Goal: Task Accomplishment & Management: Manage account settings

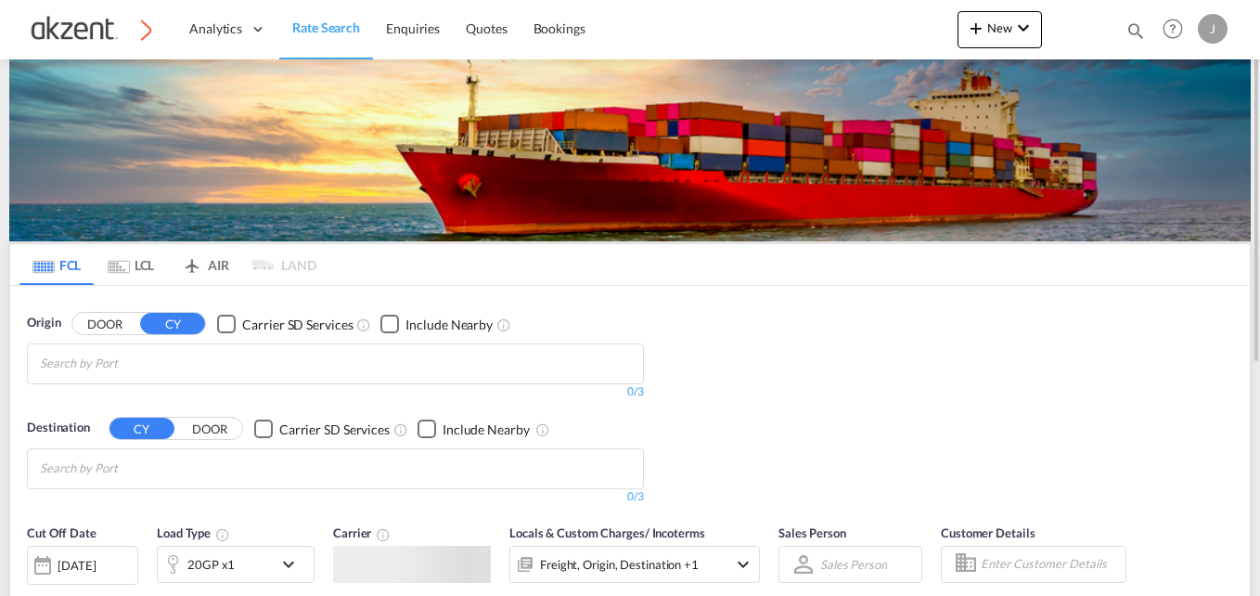
click at [1130, 31] on md-icon "icon-magnify" at bounding box center [1135, 30] width 20 height 20
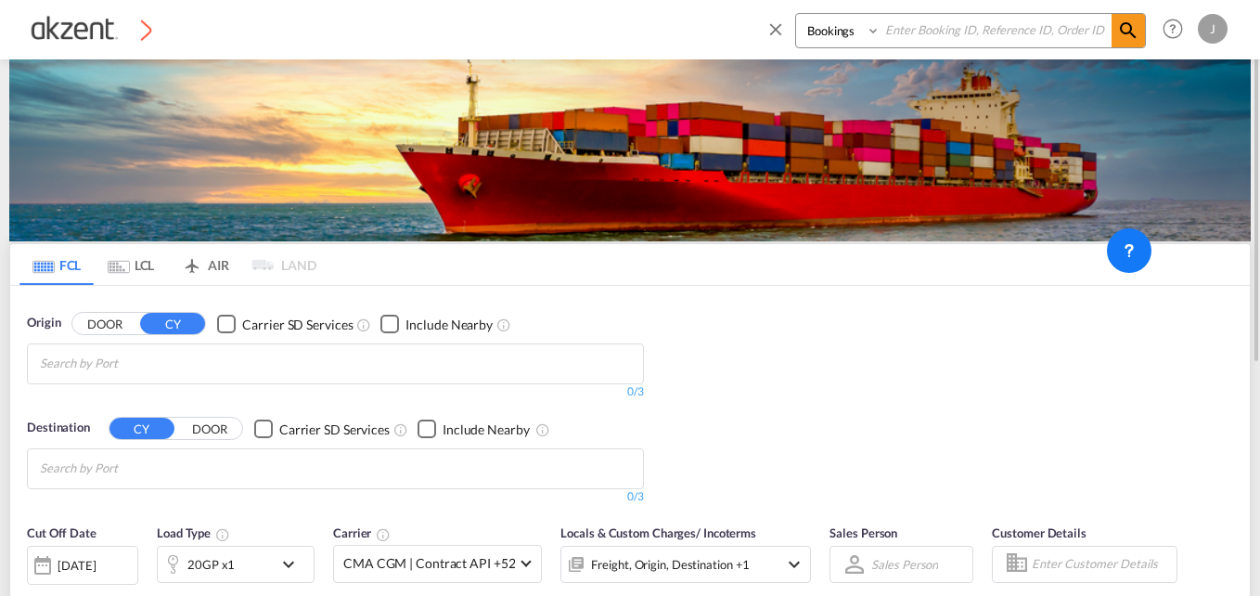
click at [946, 39] on input at bounding box center [996, 30] width 231 height 32
paste input "AKZ000007676"
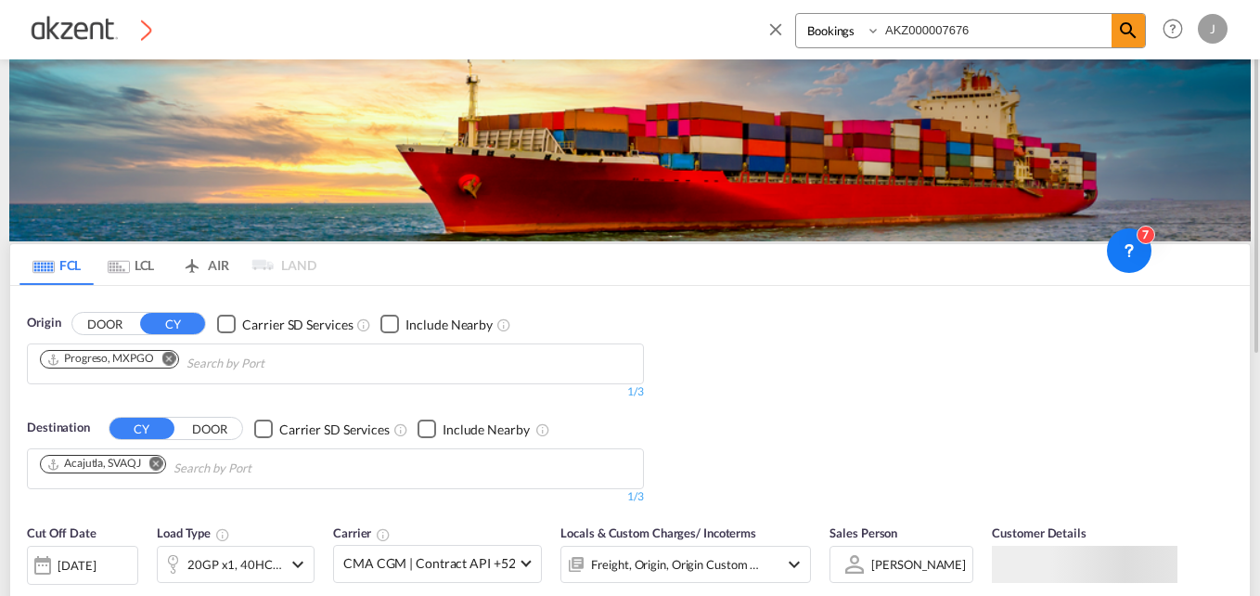
type input "AKZ000007676"
click at [851, 32] on select "Bookings Quotes Enquiries" at bounding box center [840, 30] width 88 height 33
select select "Quotes"
click at [796, 14] on select "Bookings Quotes Enquiries" at bounding box center [840, 30] width 88 height 33
click at [1125, 36] on md-icon "icon-magnify" at bounding box center [1128, 30] width 22 height 22
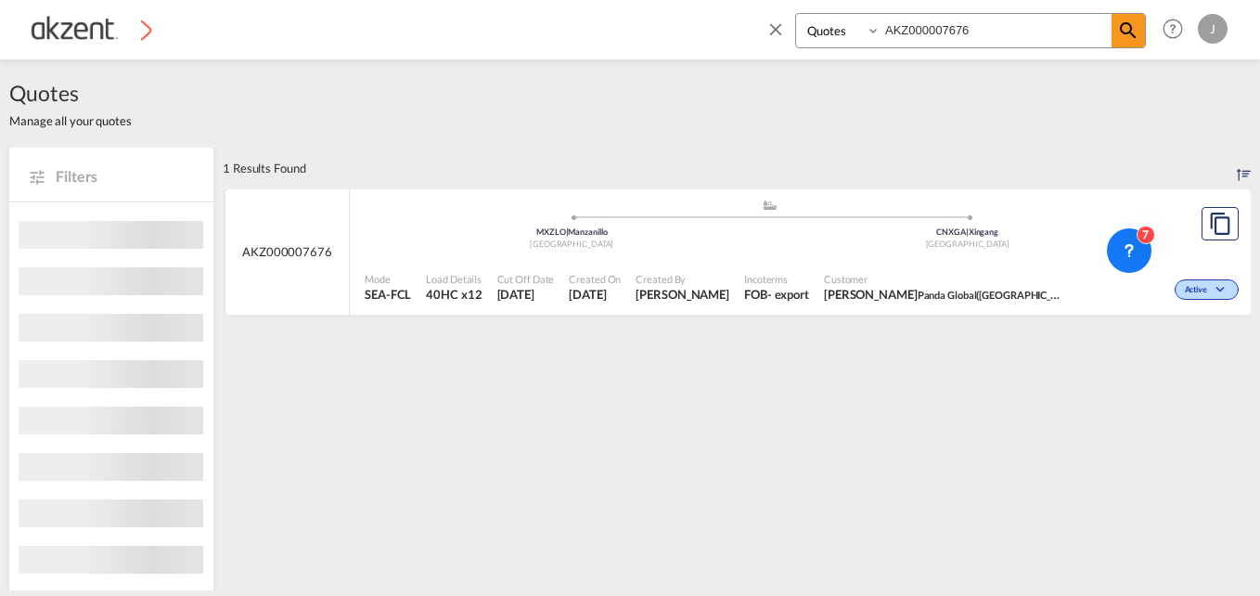
click at [850, 295] on span "[PERSON_NAME] Global([GEOGRAPHIC_DATA]) Co.,Ltd." at bounding box center [944, 294] width 241 height 17
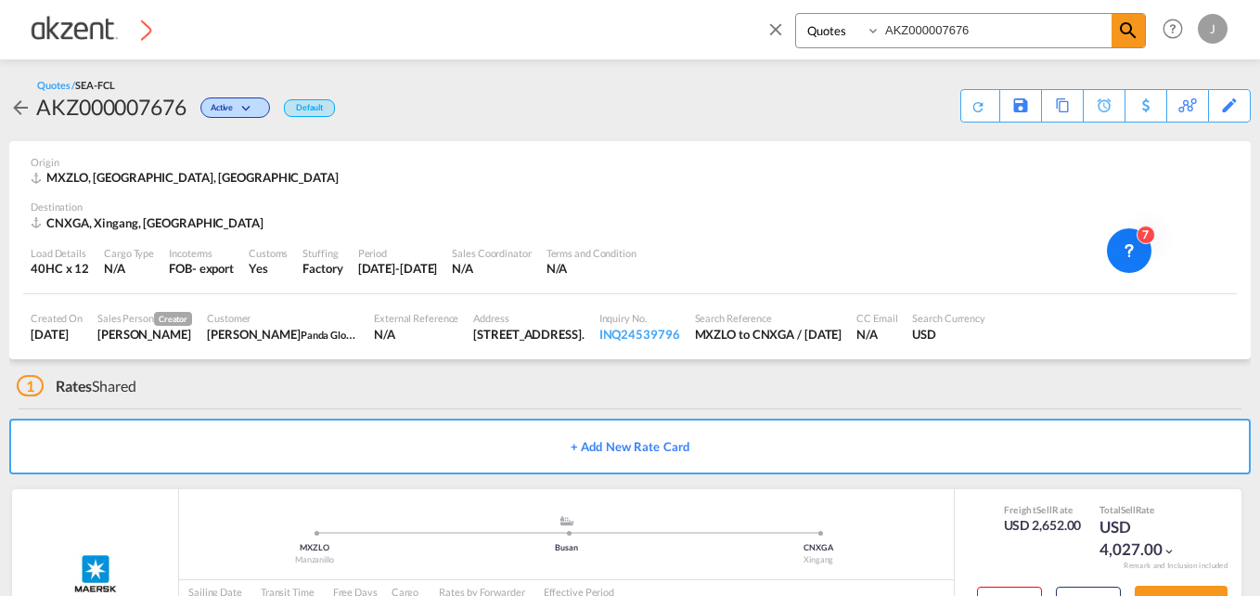
scroll to position [80, 0]
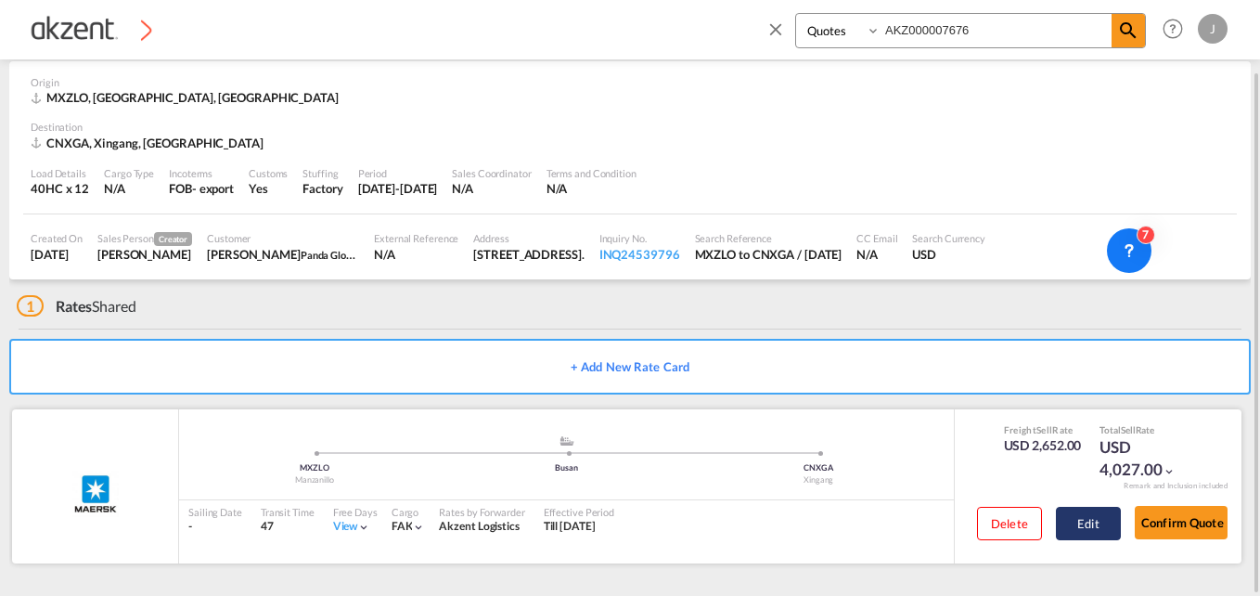
click at [1095, 508] on button "Edit" at bounding box center [1088, 523] width 65 height 33
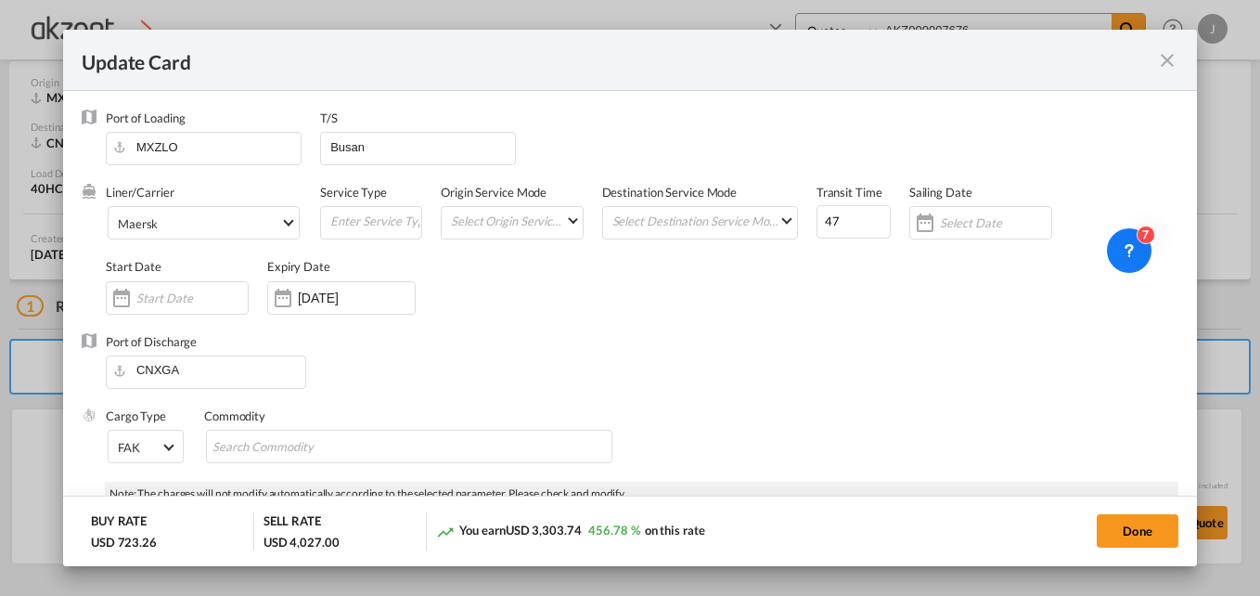
select select "per equipment"
select select "per_hbl"
select select "per B/L"
select select "per container"
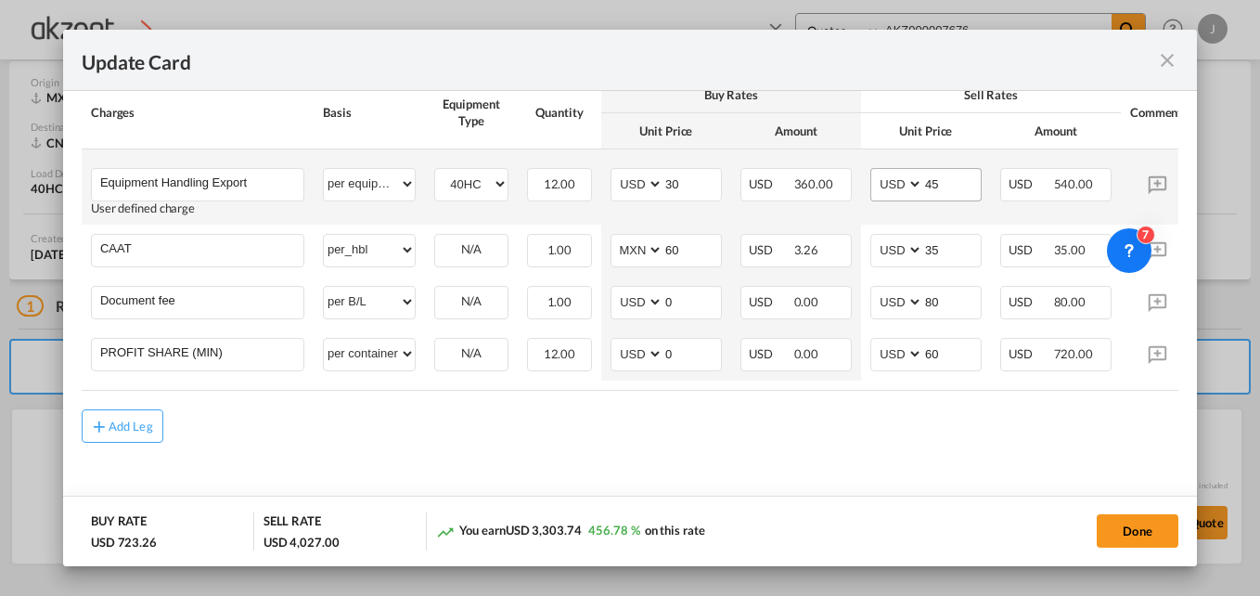
scroll to position [773, 0]
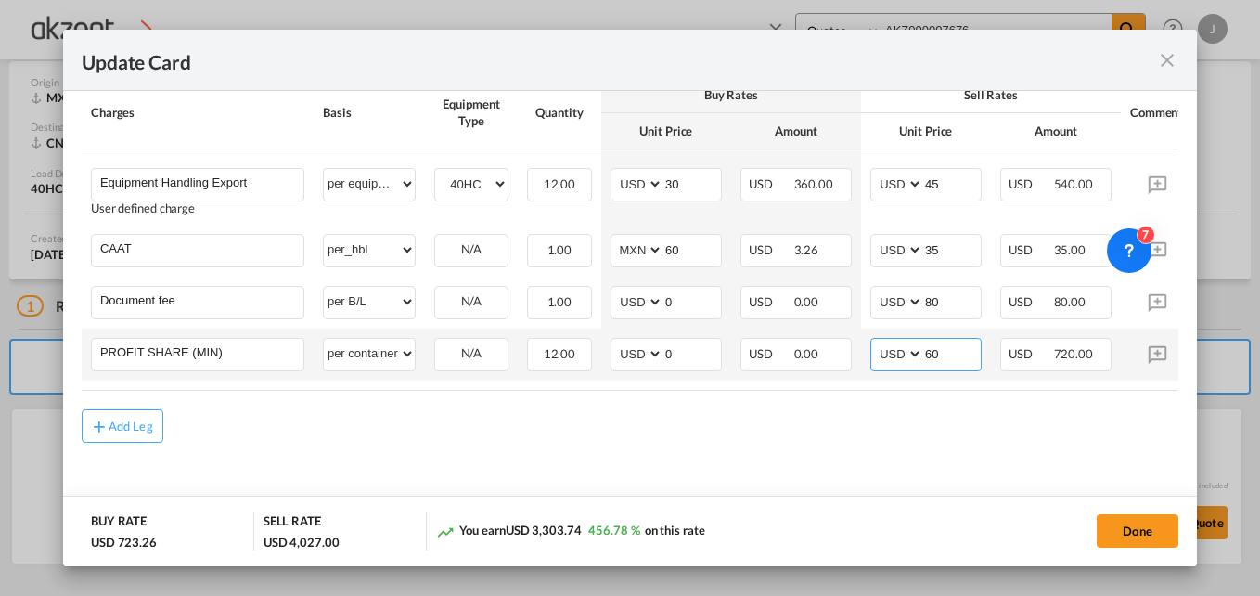
click at [954, 352] on input "60" at bounding box center [952, 353] width 58 height 28
type input "6"
type input "50"
click at [927, 457] on md-content "Main Freight Please enter leg name Leg Name Already Exists Delete Leg Sub Total…" at bounding box center [630, 162] width 1097 height 713
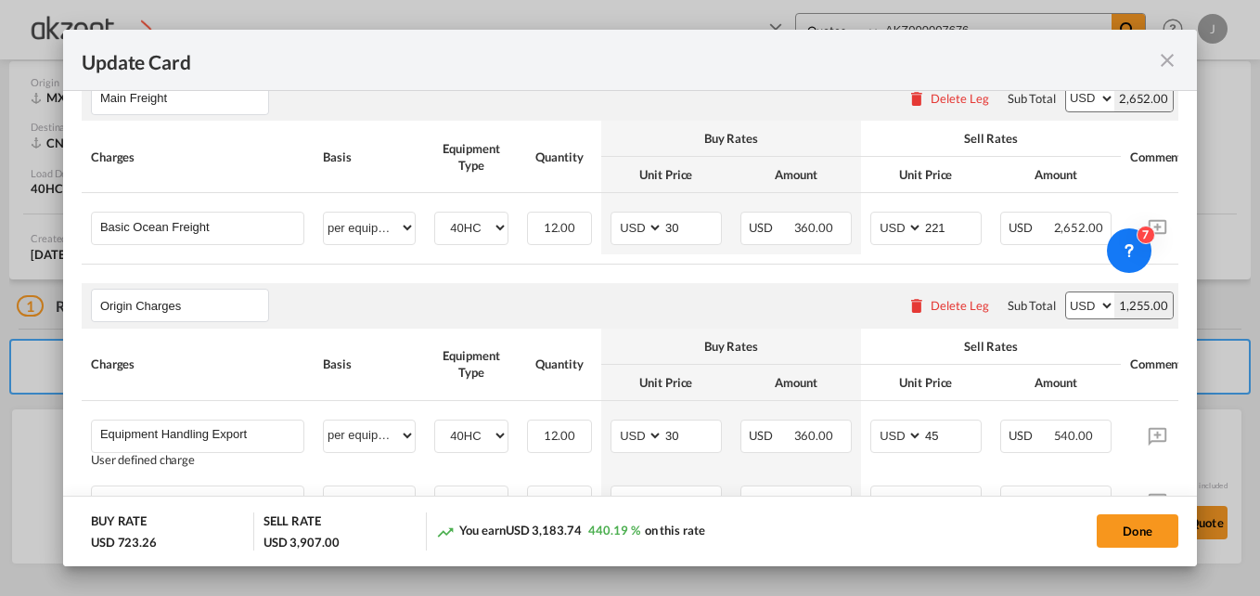
scroll to position [495, 0]
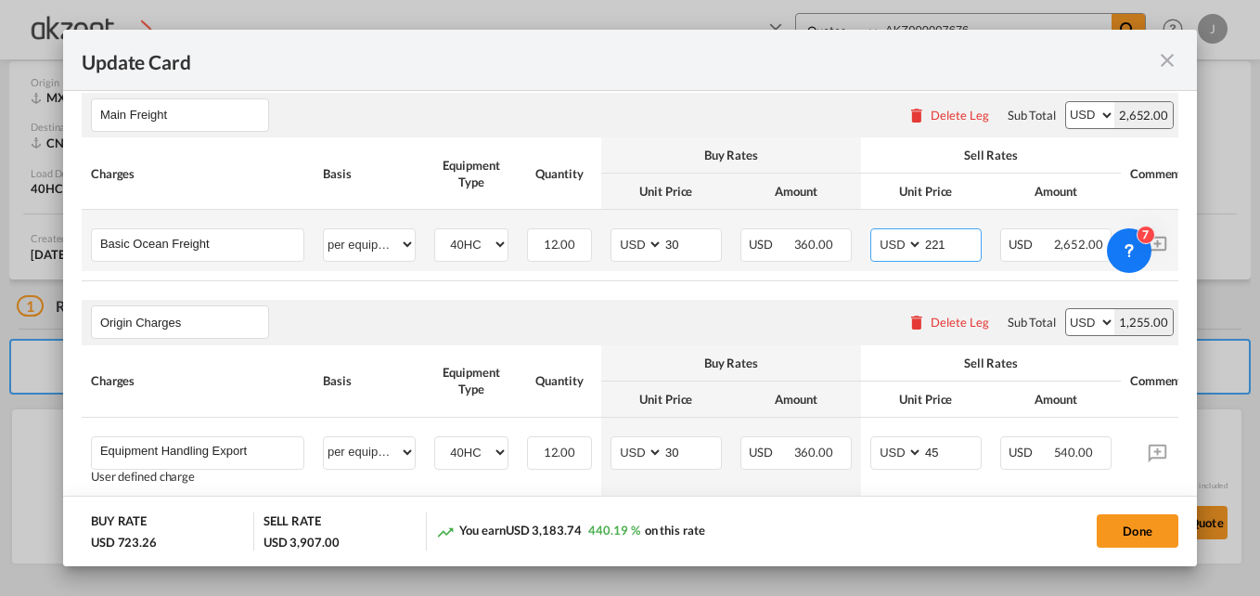
click at [958, 242] on input "221" at bounding box center [952, 243] width 58 height 28
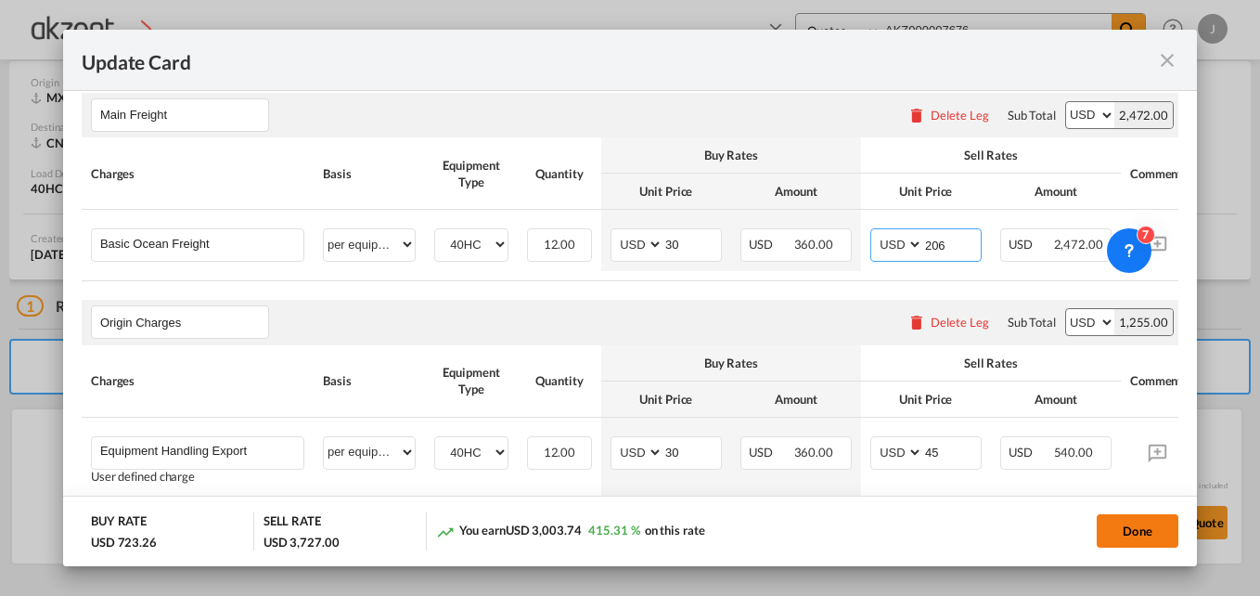
type input "206"
click at [1144, 523] on button "Done" at bounding box center [1138, 530] width 82 height 33
type input "[DATE]"
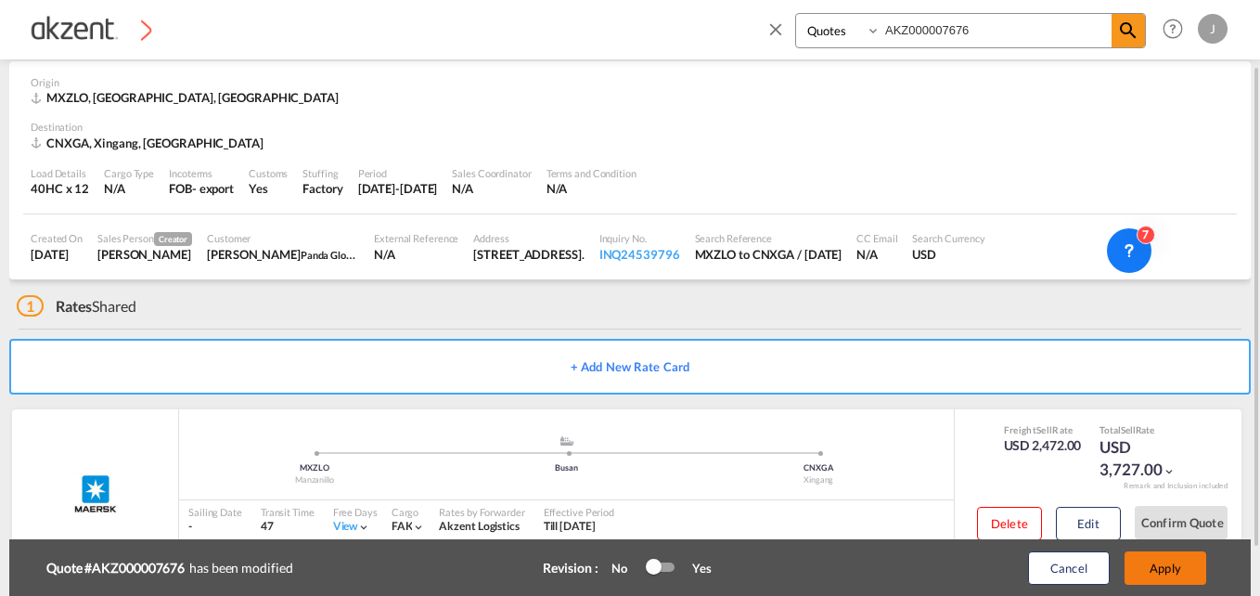
click at [1163, 523] on button "Apply" at bounding box center [1166, 567] width 82 height 33
